Goal: Information Seeking & Learning: Find specific fact

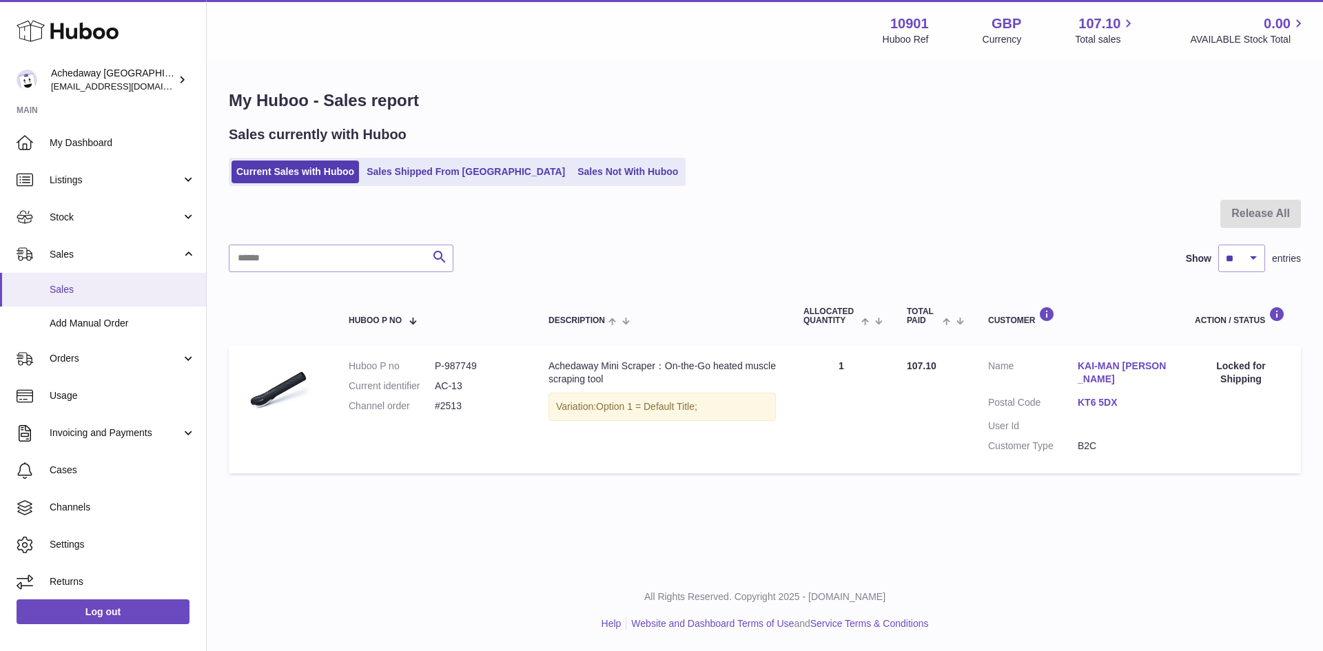
click at [90, 284] on span "Sales" at bounding box center [123, 289] width 146 height 13
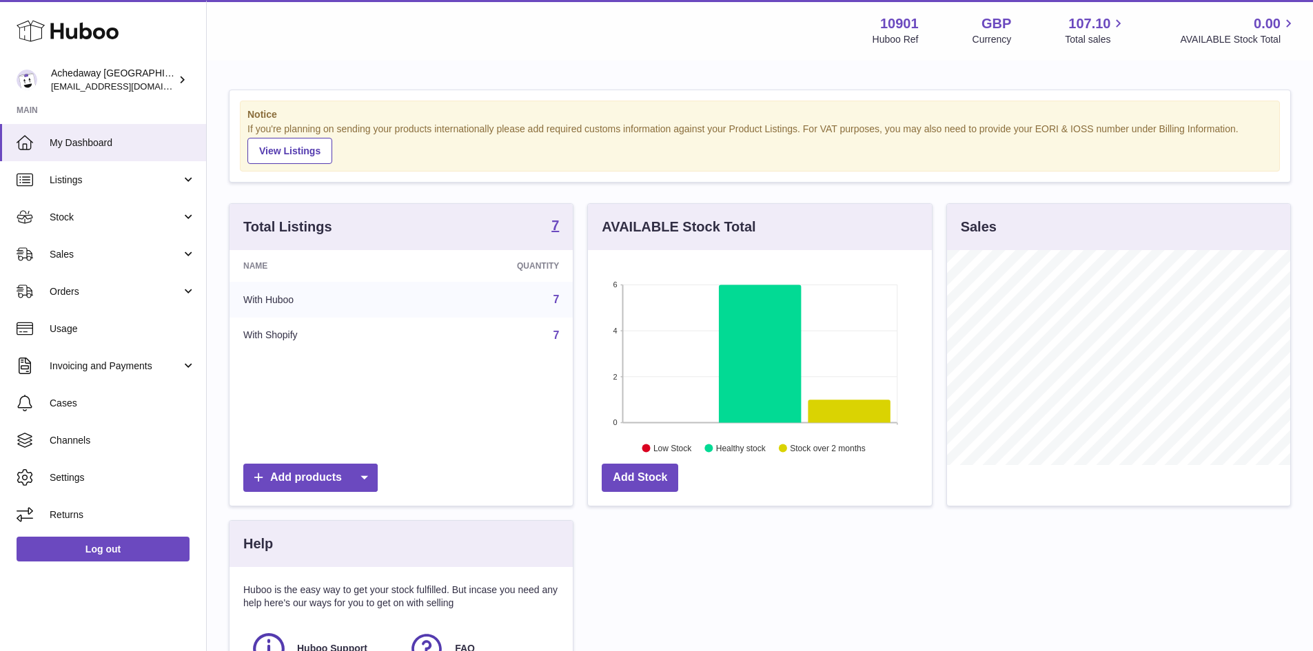
scroll to position [215, 344]
click at [111, 265] on link "Sales" at bounding box center [103, 254] width 206 height 37
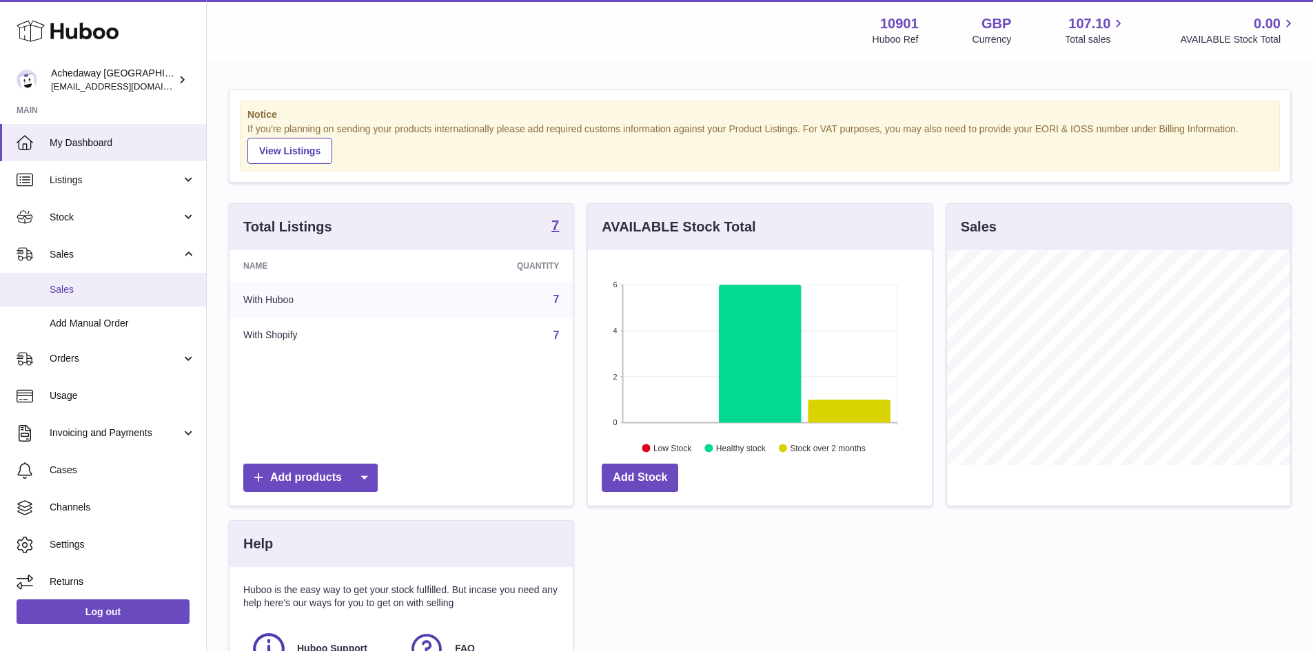
click at [119, 287] on span "Sales" at bounding box center [123, 289] width 146 height 13
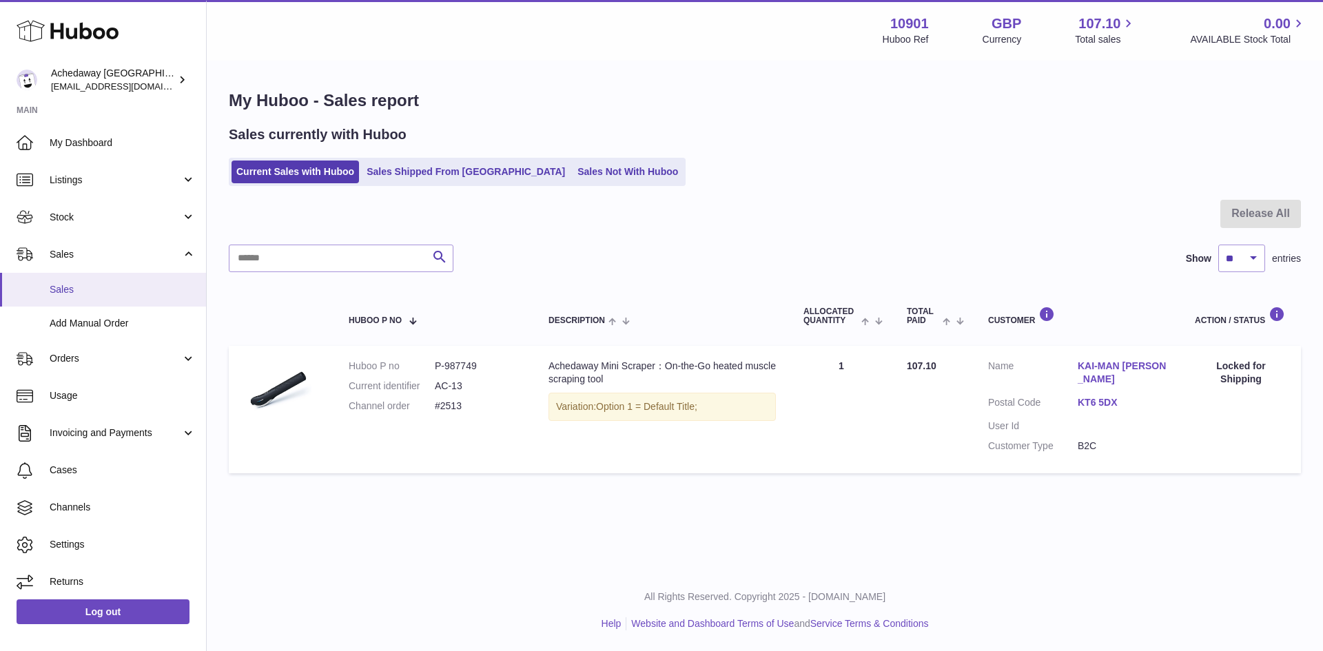
click at [86, 299] on link "Sales" at bounding box center [103, 290] width 206 height 34
click at [107, 283] on span "Sales" at bounding box center [123, 289] width 146 height 13
click at [394, 186] on ul "Current Sales with Huboo Sales Shipped From Huboo Sales Not With Huboo" at bounding box center [457, 172] width 457 height 28
click at [395, 183] on link "Sales Shipped From [GEOGRAPHIC_DATA]" at bounding box center [466, 172] width 208 height 23
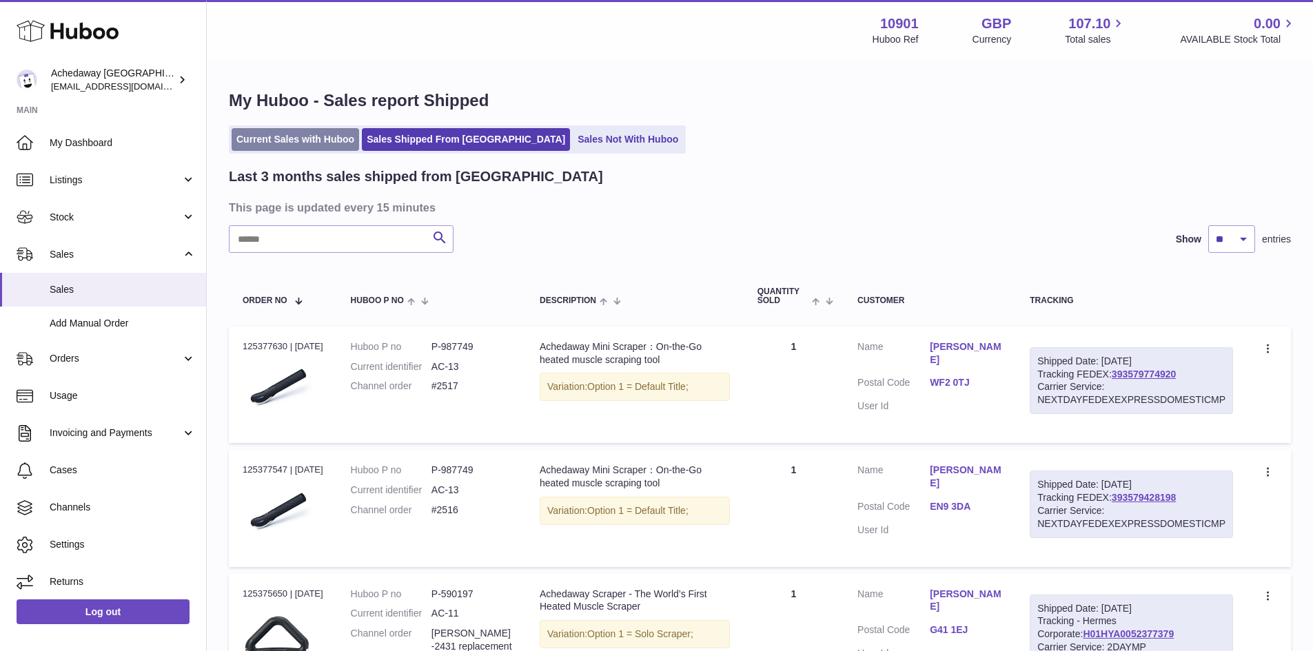
click at [281, 132] on link "Current Sales with Huboo" at bounding box center [296, 139] width 128 height 23
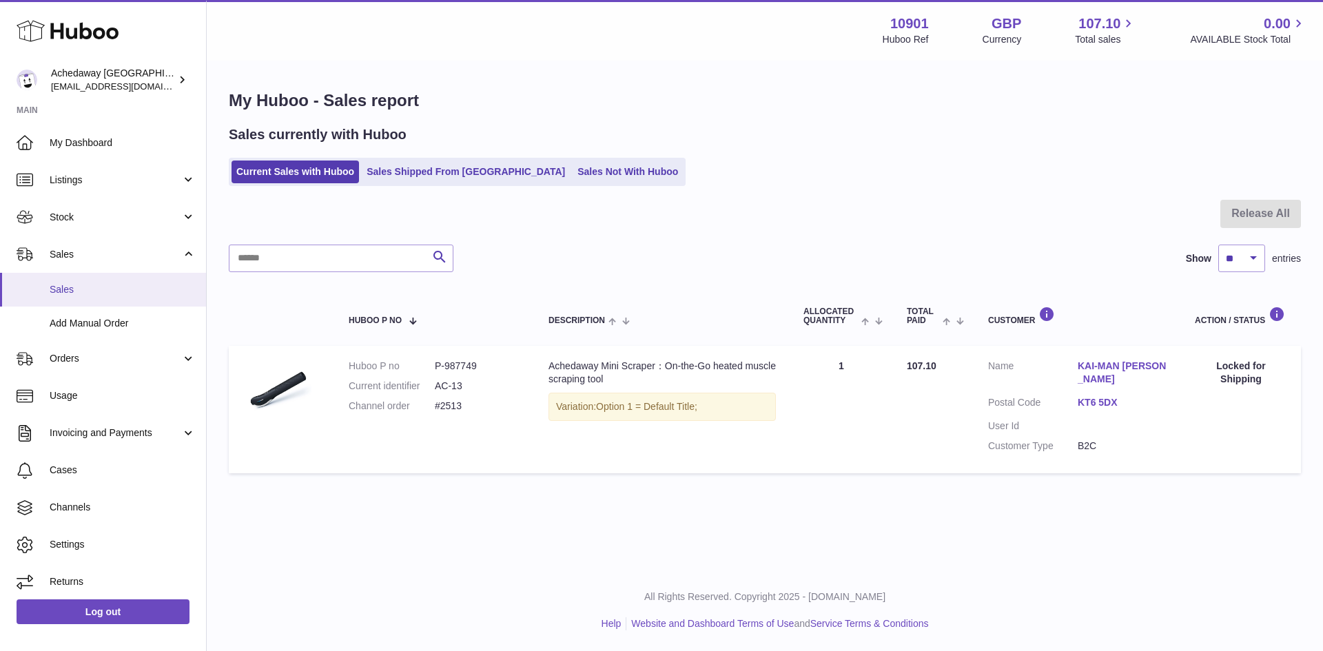
click at [55, 285] on span "Sales" at bounding box center [123, 289] width 146 height 13
click at [79, 288] on span "Sales" at bounding box center [123, 289] width 146 height 13
click at [56, 289] on span "Sales" at bounding box center [123, 289] width 146 height 13
click at [116, 296] on link "Sales" at bounding box center [103, 290] width 206 height 34
click at [111, 278] on link "Sales" at bounding box center [103, 290] width 206 height 34
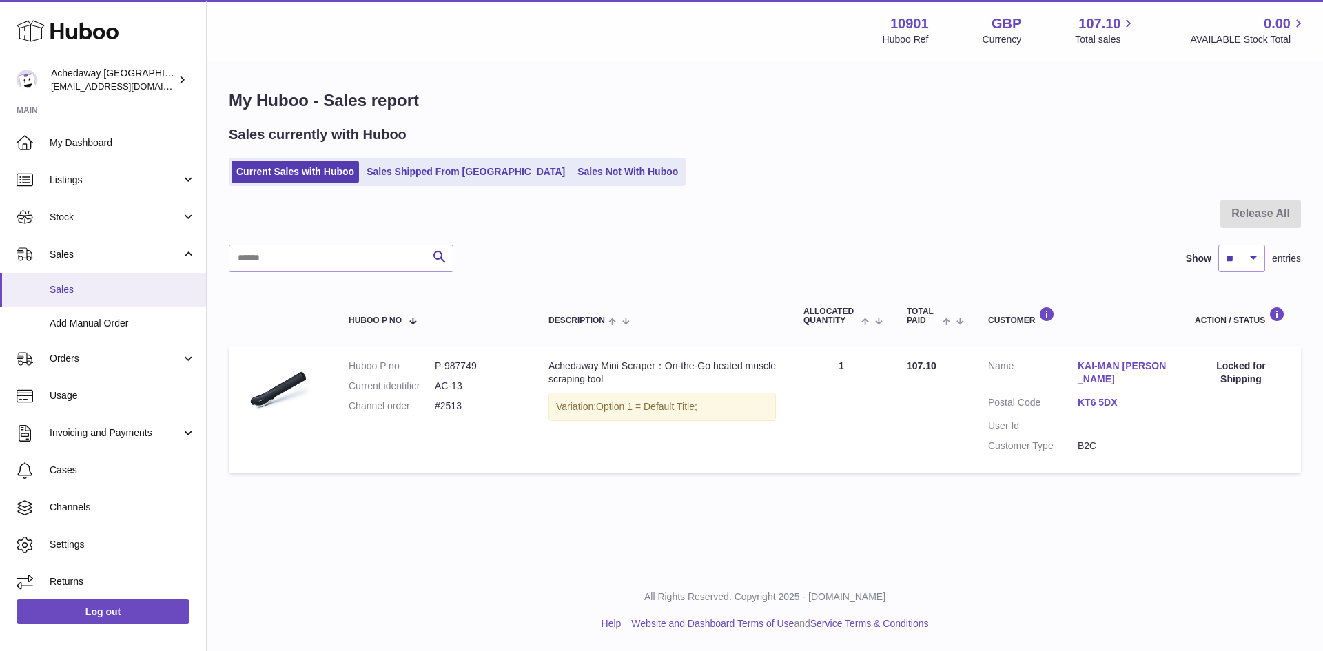
click at [54, 288] on span "Sales" at bounding box center [123, 289] width 146 height 13
click at [104, 285] on span "Sales" at bounding box center [123, 289] width 146 height 13
click at [68, 290] on span "Sales" at bounding box center [123, 289] width 146 height 13
click at [115, 278] on link "Sales" at bounding box center [103, 290] width 206 height 34
click at [150, 286] on span "Sales" at bounding box center [123, 289] width 146 height 13
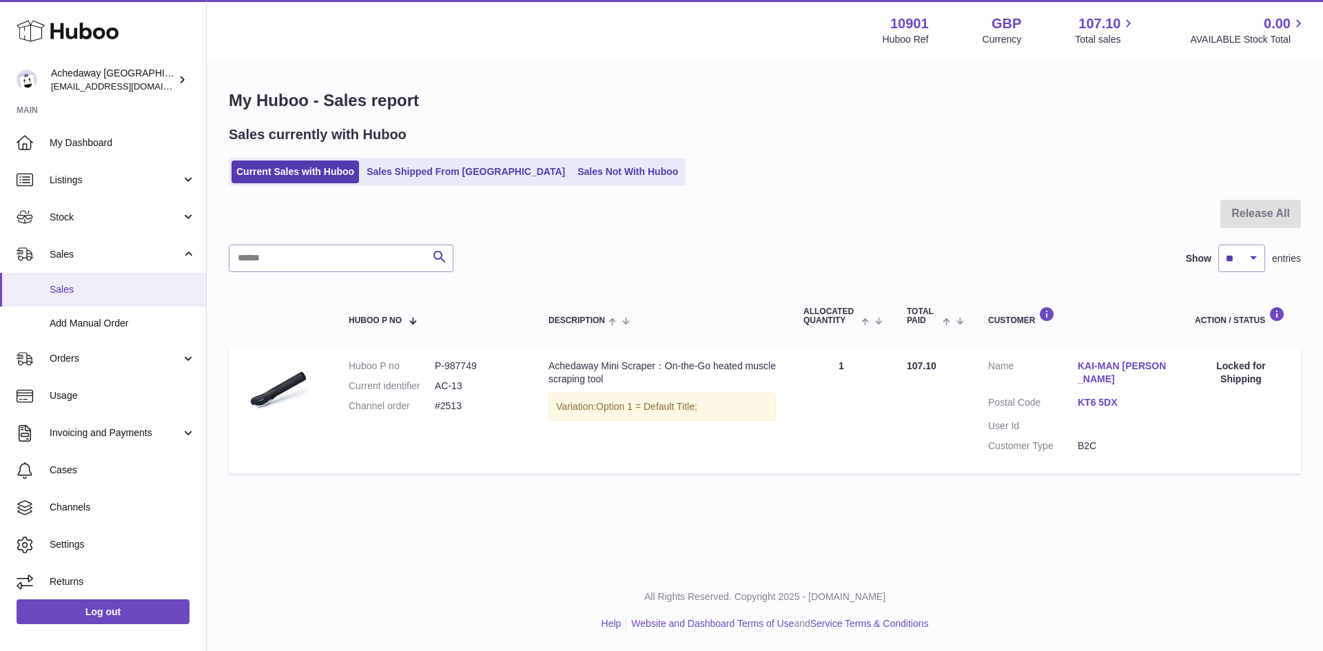
click at [100, 278] on link "Sales" at bounding box center [103, 290] width 206 height 34
click at [139, 282] on link "Sales" at bounding box center [103, 290] width 206 height 34
click at [87, 294] on span "Sales" at bounding box center [123, 289] width 146 height 13
click at [110, 294] on span "Sales" at bounding box center [123, 289] width 146 height 13
drag, startPoint x: 440, startPoint y: 400, endPoint x: 338, endPoint y: 357, distance: 110.6
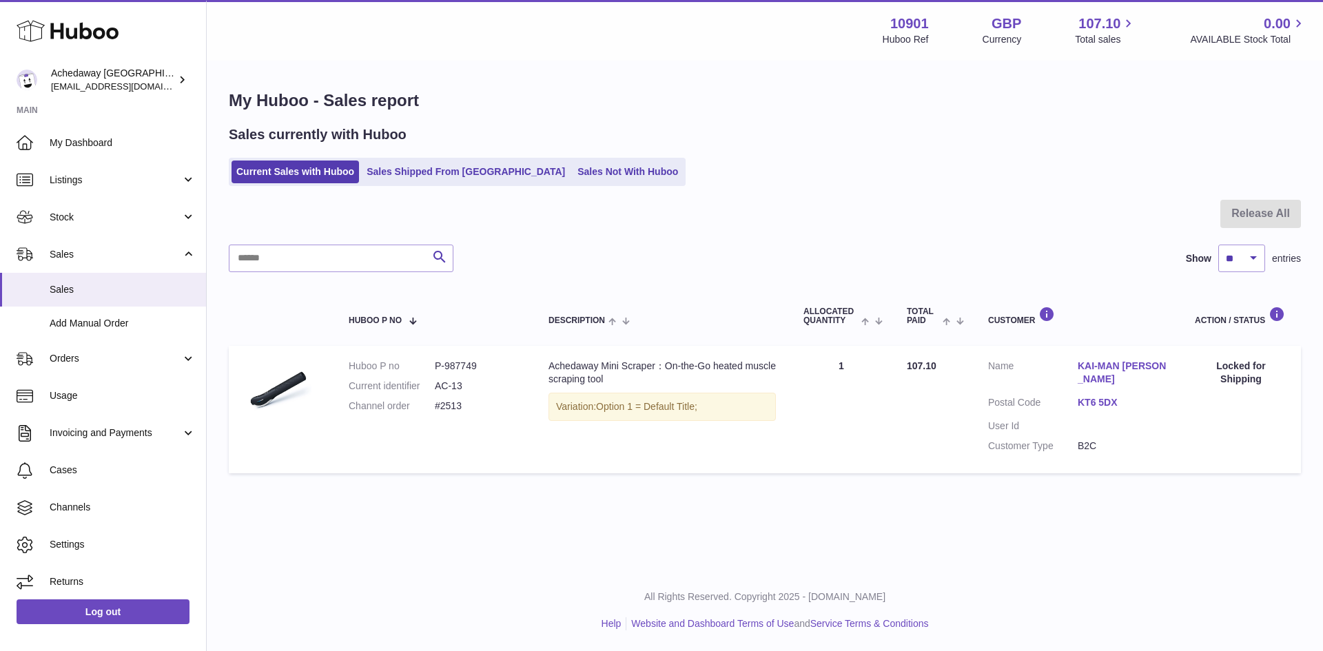
click at [338, 357] on td "Huboo P no P-987749 Current identifier AC-13 Channel order #2513" at bounding box center [435, 409] width 200 height 127
copy dl "Huboo P no P-987749 Current identifier AC-13 Channel order #2513"
click at [94, 478] on link "Cases" at bounding box center [103, 470] width 206 height 37
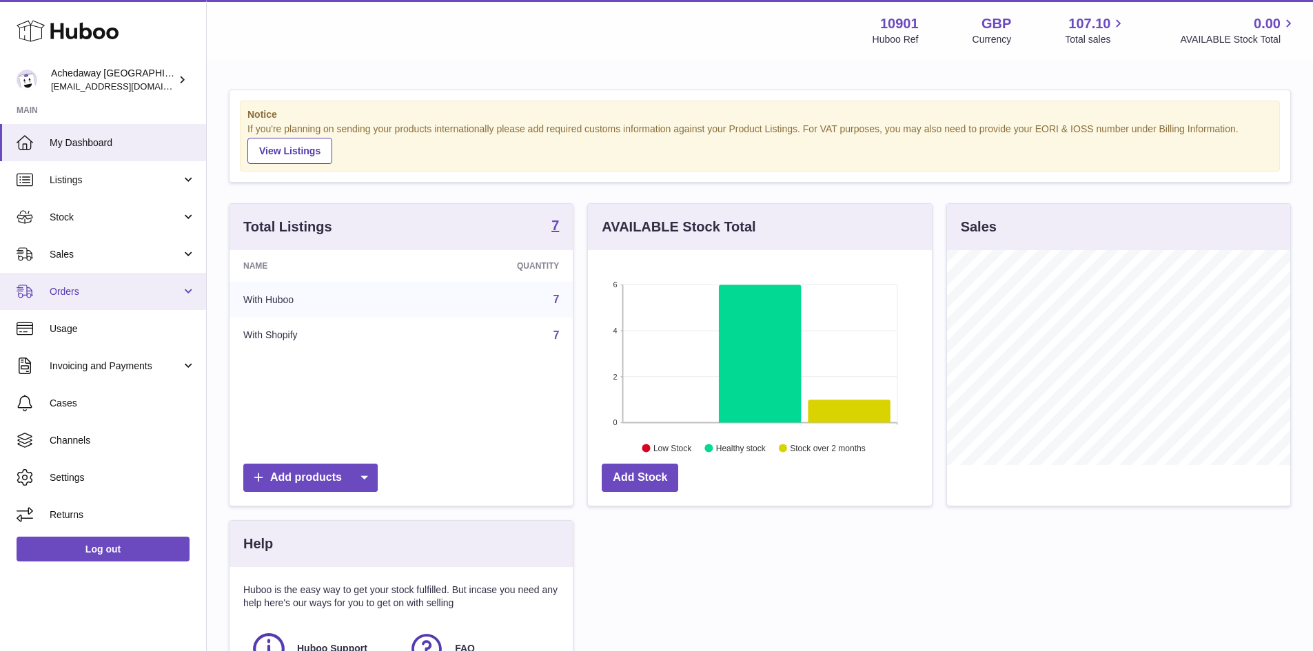
scroll to position [215, 344]
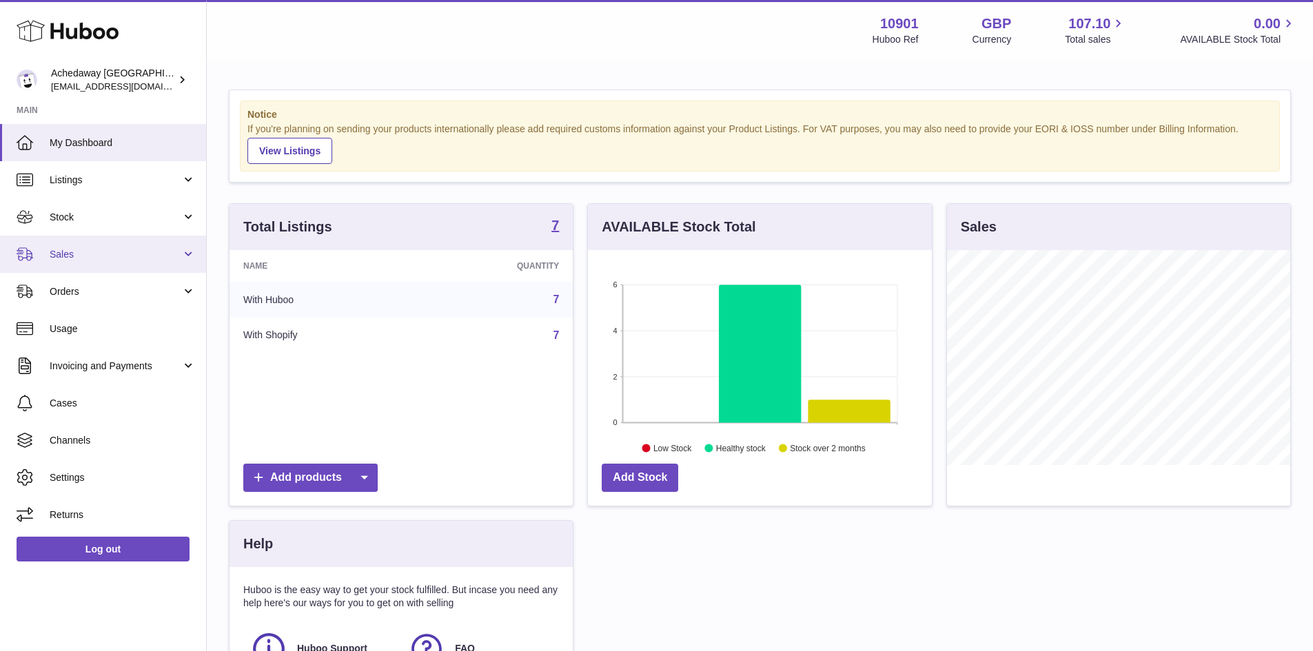
click at [120, 241] on link "Sales" at bounding box center [103, 254] width 206 height 37
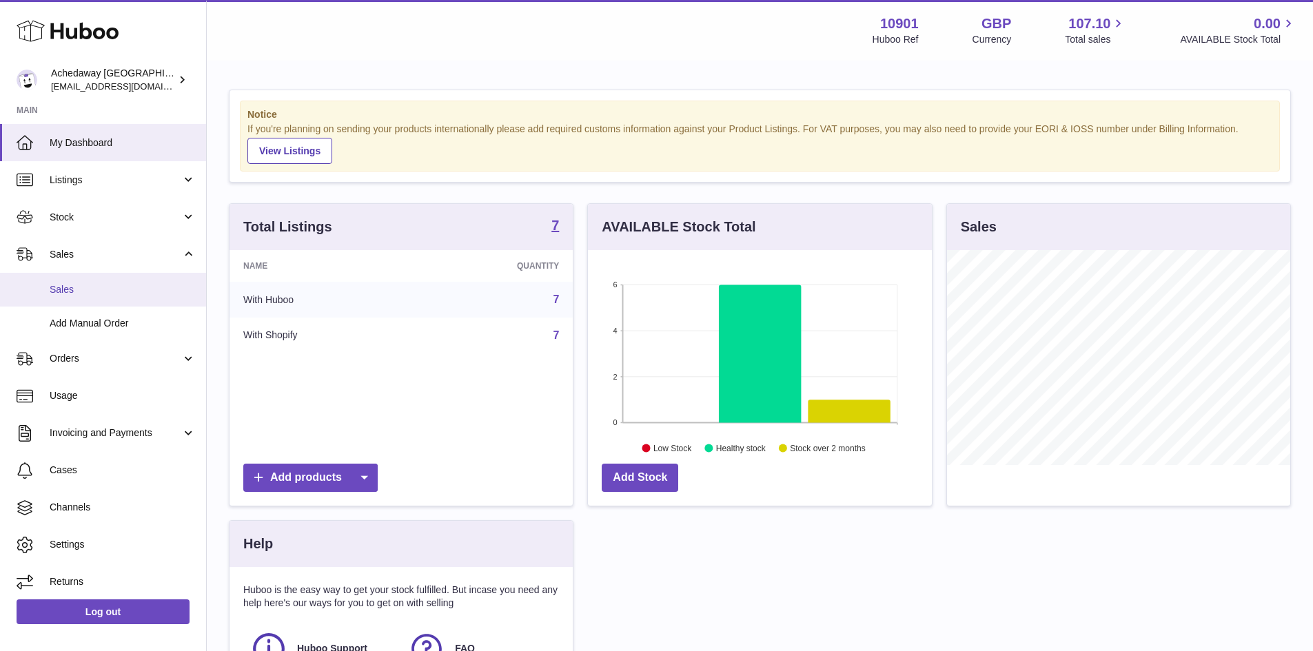
click at [148, 288] on span "Sales" at bounding box center [123, 289] width 146 height 13
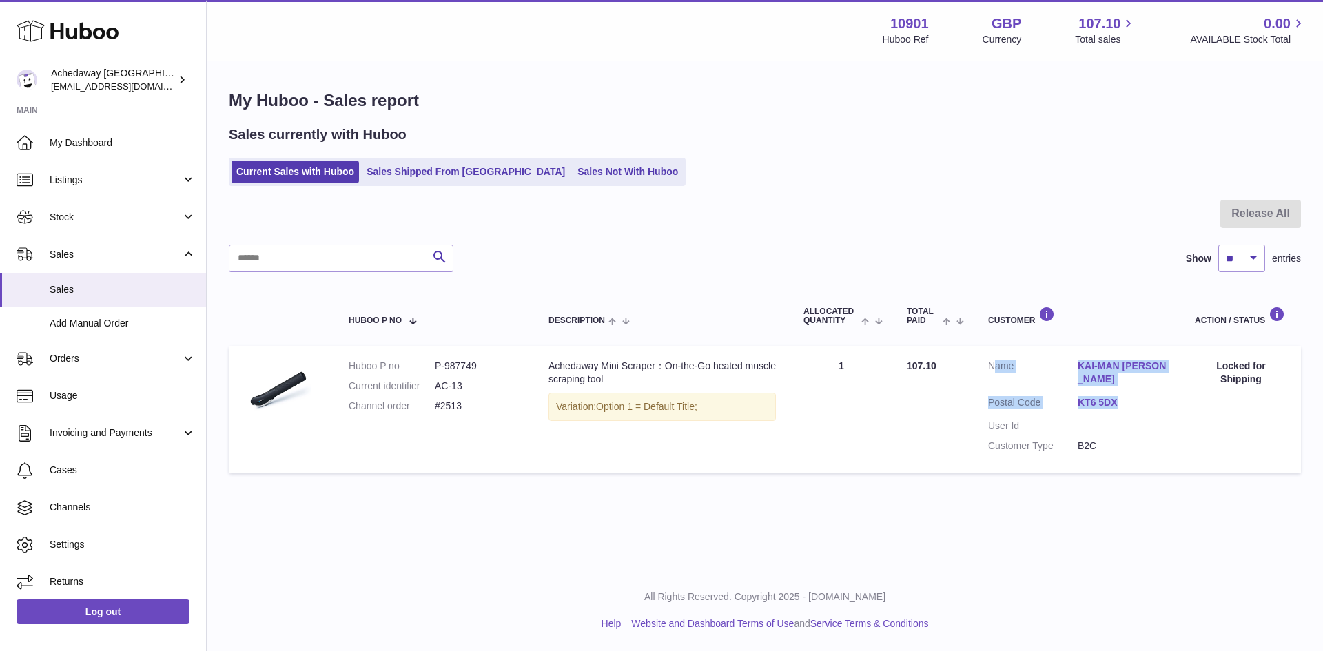
drag, startPoint x: 990, startPoint y: 363, endPoint x: 1121, endPoint y: 385, distance: 132.7
click at [1121, 385] on dl "Customer Name KAI-MAN FUNG Postal Code KT6 5DX User Id Customer Type B2C" at bounding box center [1077, 409] width 179 height 99
copy dl "Name KAI-MAN FUNG Postal Code KT6 5DX"
click at [60, 301] on link "Sales" at bounding box center [103, 290] width 206 height 34
click at [107, 292] on span "Sales" at bounding box center [123, 289] width 146 height 13
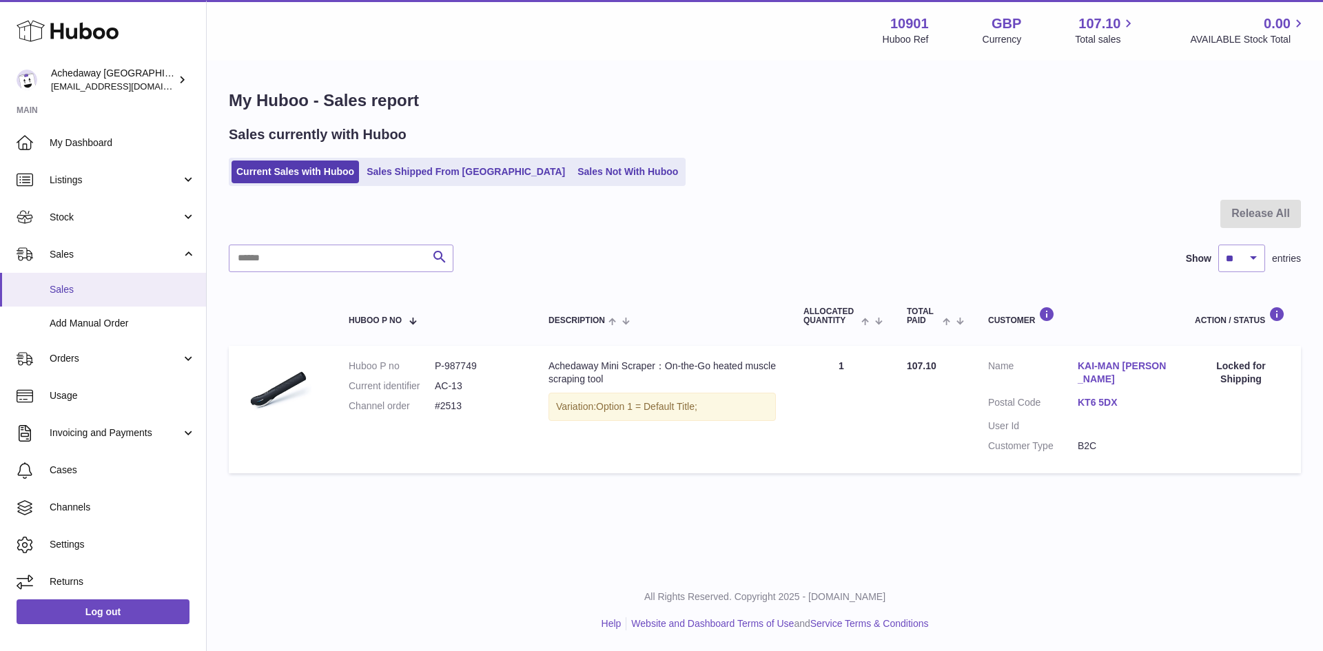
click at [81, 291] on span "Sales" at bounding box center [123, 289] width 146 height 13
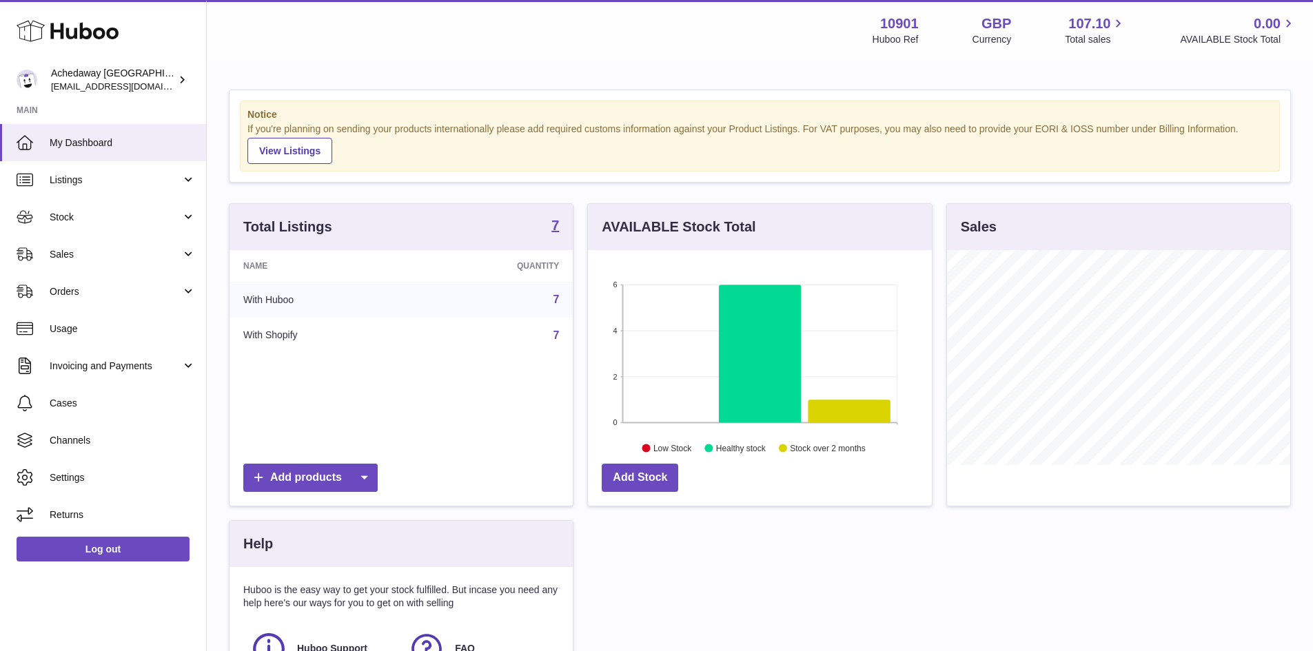
scroll to position [215, 344]
click at [103, 261] on link "Sales" at bounding box center [103, 254] width 206 height 37
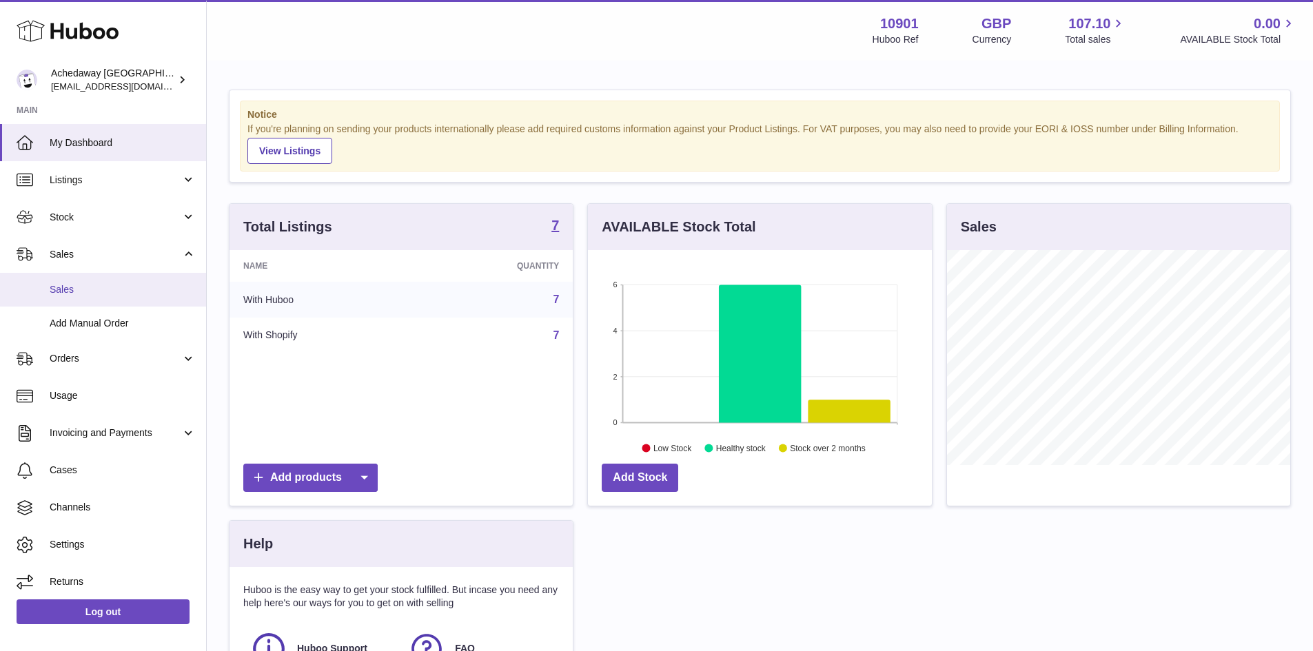
click at [106, 294] on span "Sales" at bounding box center [123, 289] width 146 height 13
